Goal: Task Accomplishment & Management: Manage account settings

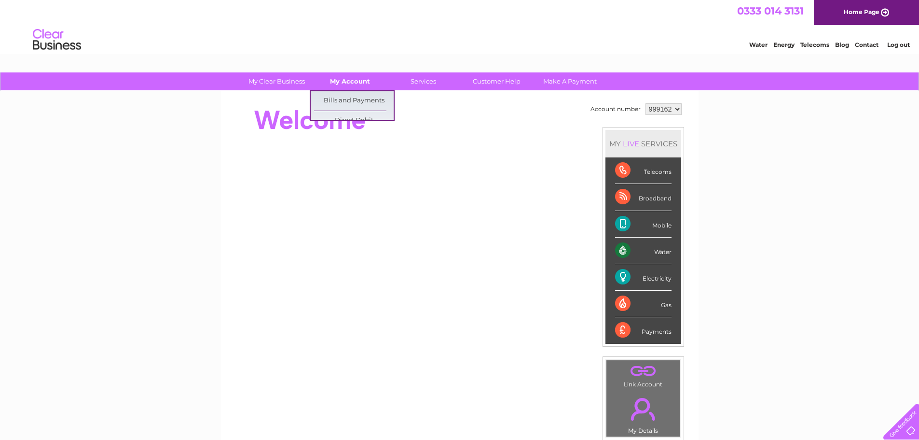
click at [357, 82] on link "My Account" at bounding box center [350, 81] width 80 height 18
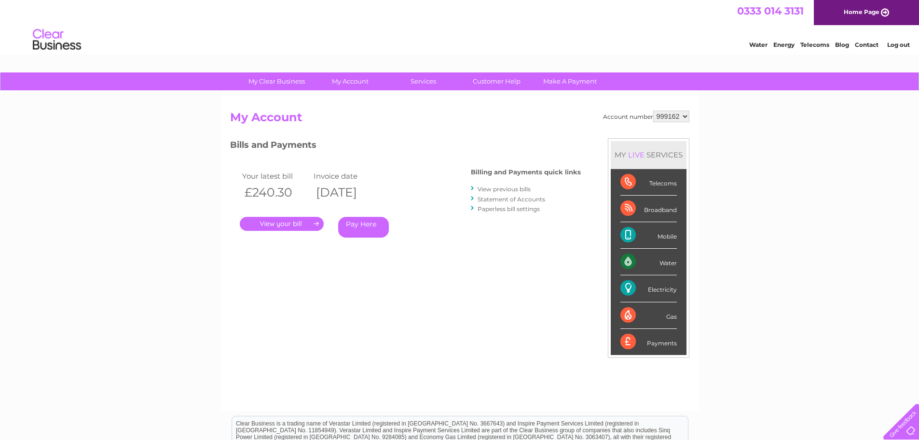
click at [295, 224] on link "." at bounding box center [282, 224] width 84 height 14
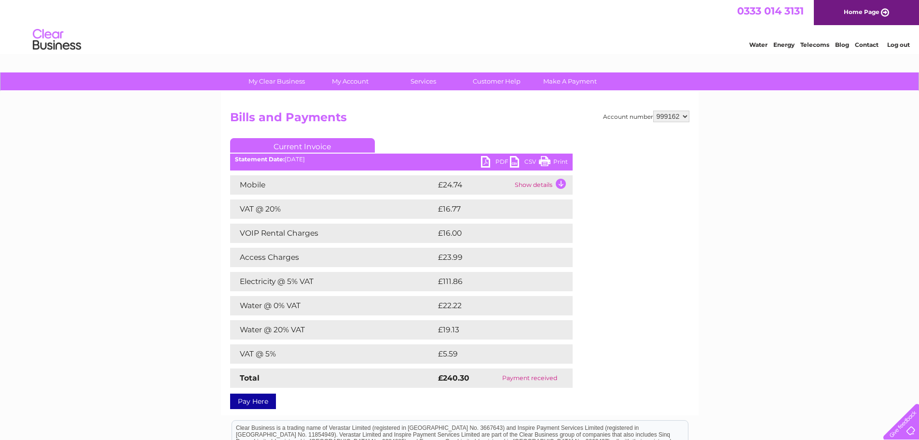
click at [494, 161] on link "PDF" at bounding box center [495, 163] width 29 height 14
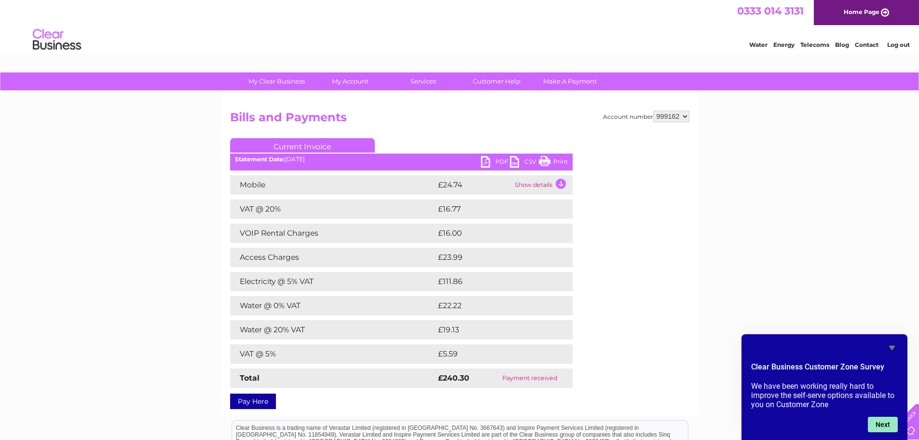
click at [889, 426] on button "Next" at bounding box center [883, 423] width 30 height 15
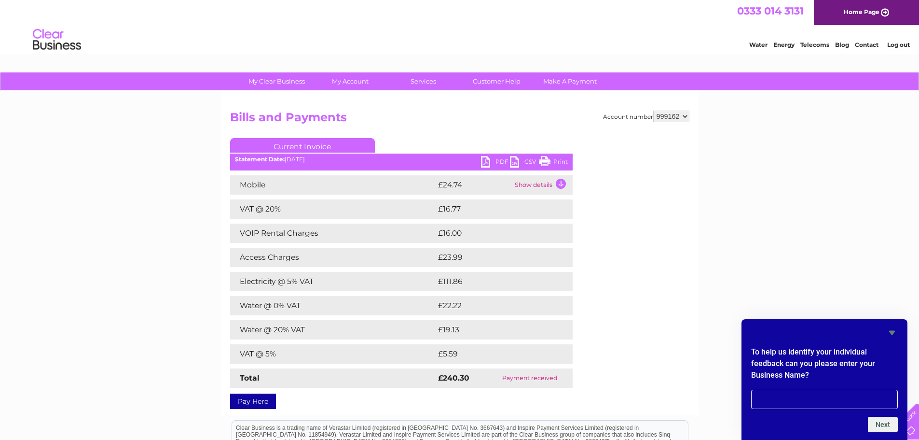
click at [881, 338] on div at bounding box center [824, 333] width 147 height 12
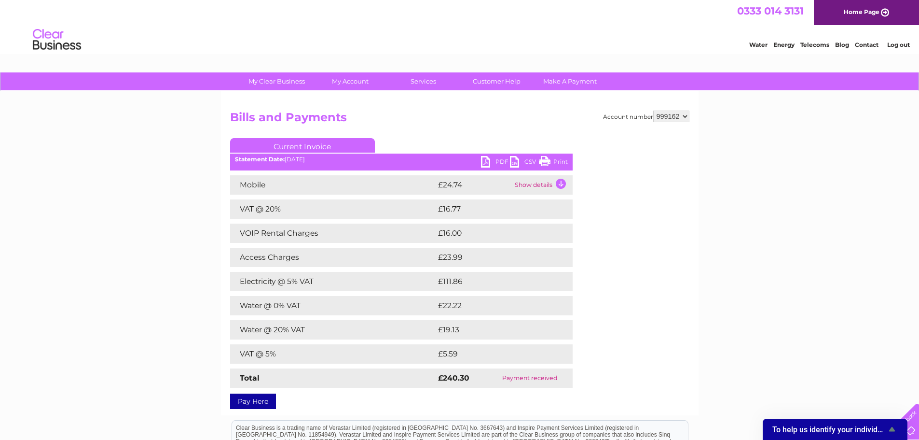
click at [867, 42] on link "Contact" at bounding box center [867, 44] width 24 height 7
